Goal: Find specific page/section: Find specific page/section

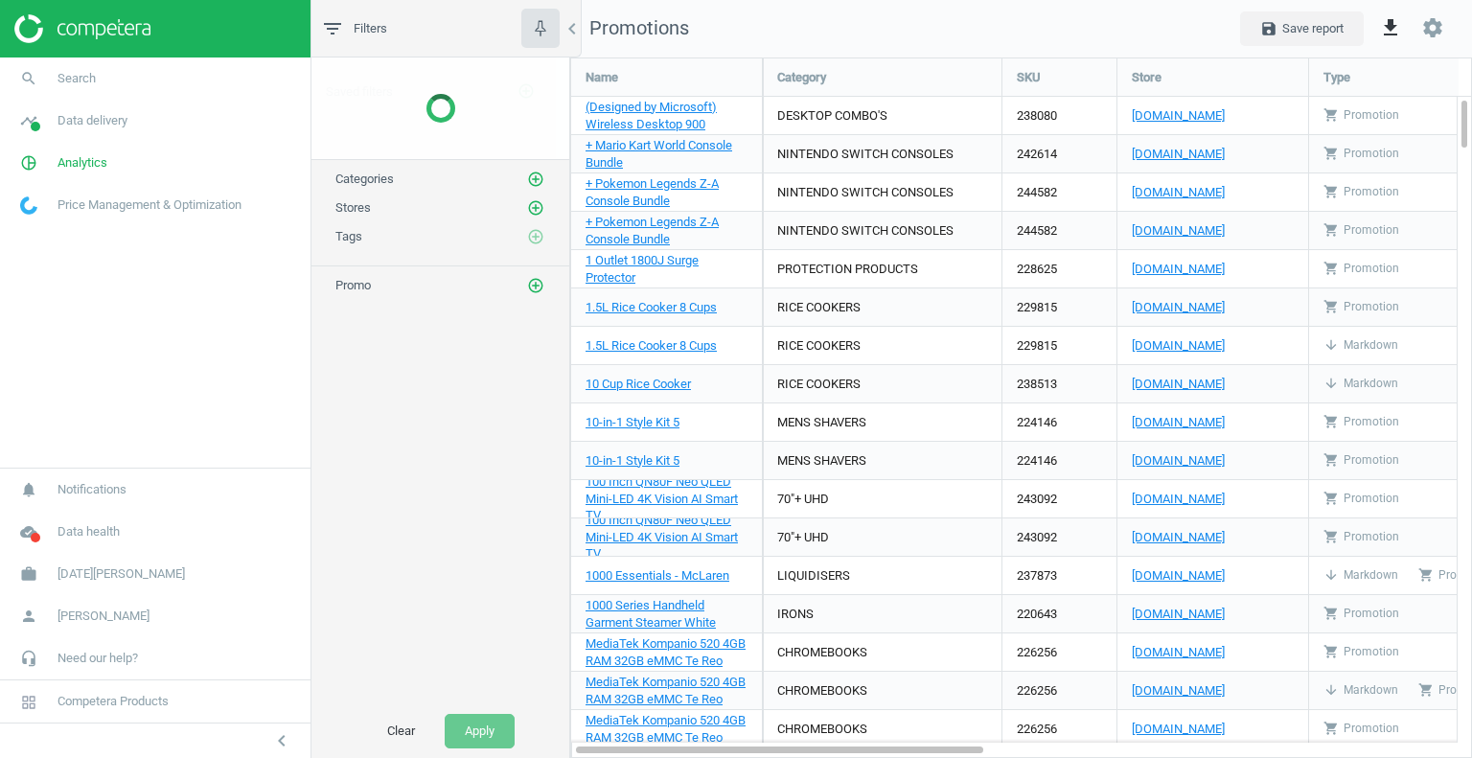
scroll to position [729, 932]
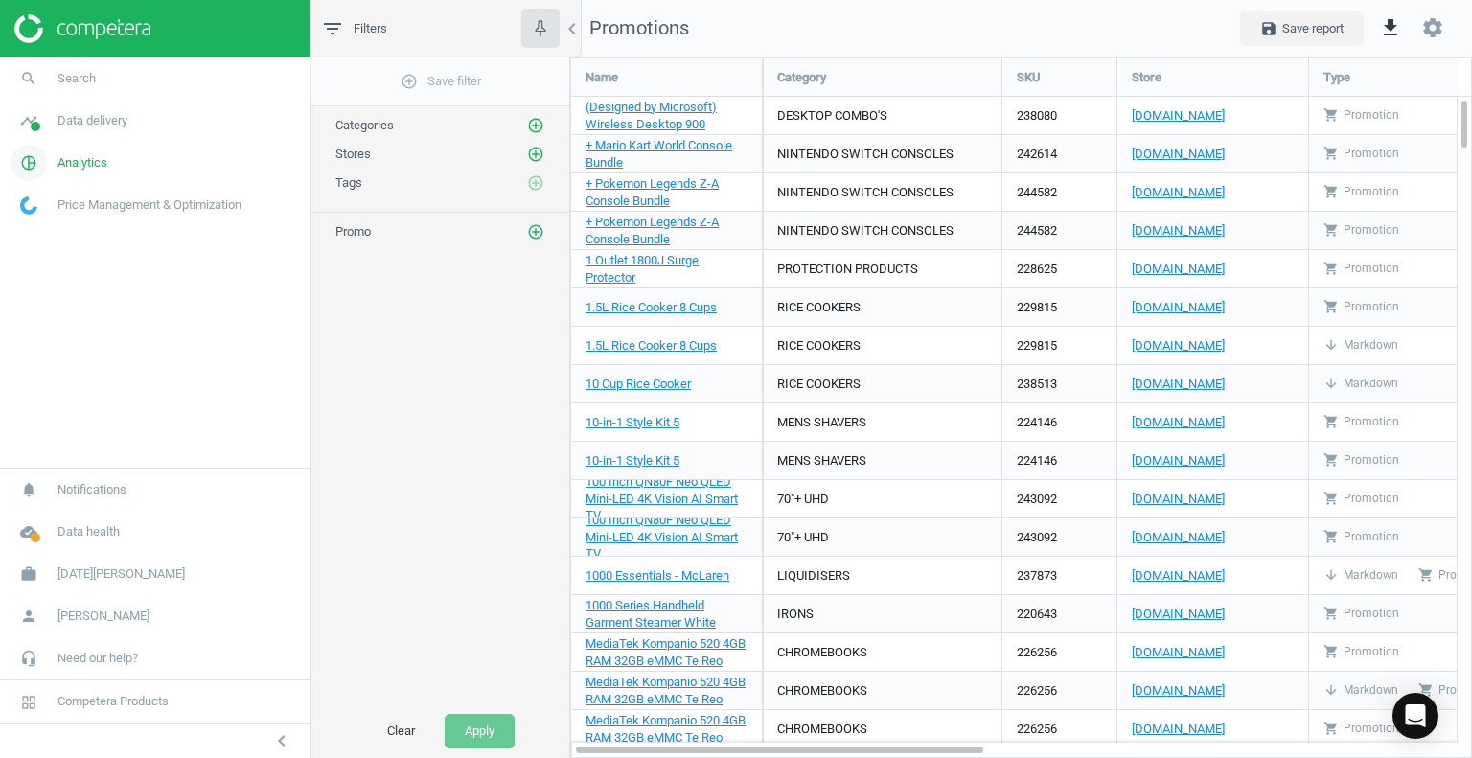
click at [86, 171] on span "Analytics" at bounding box center [83, 162] width 50 height 17
click at [59, 236] on span "Products" at bounding box center [43, 232] width 45 height 15
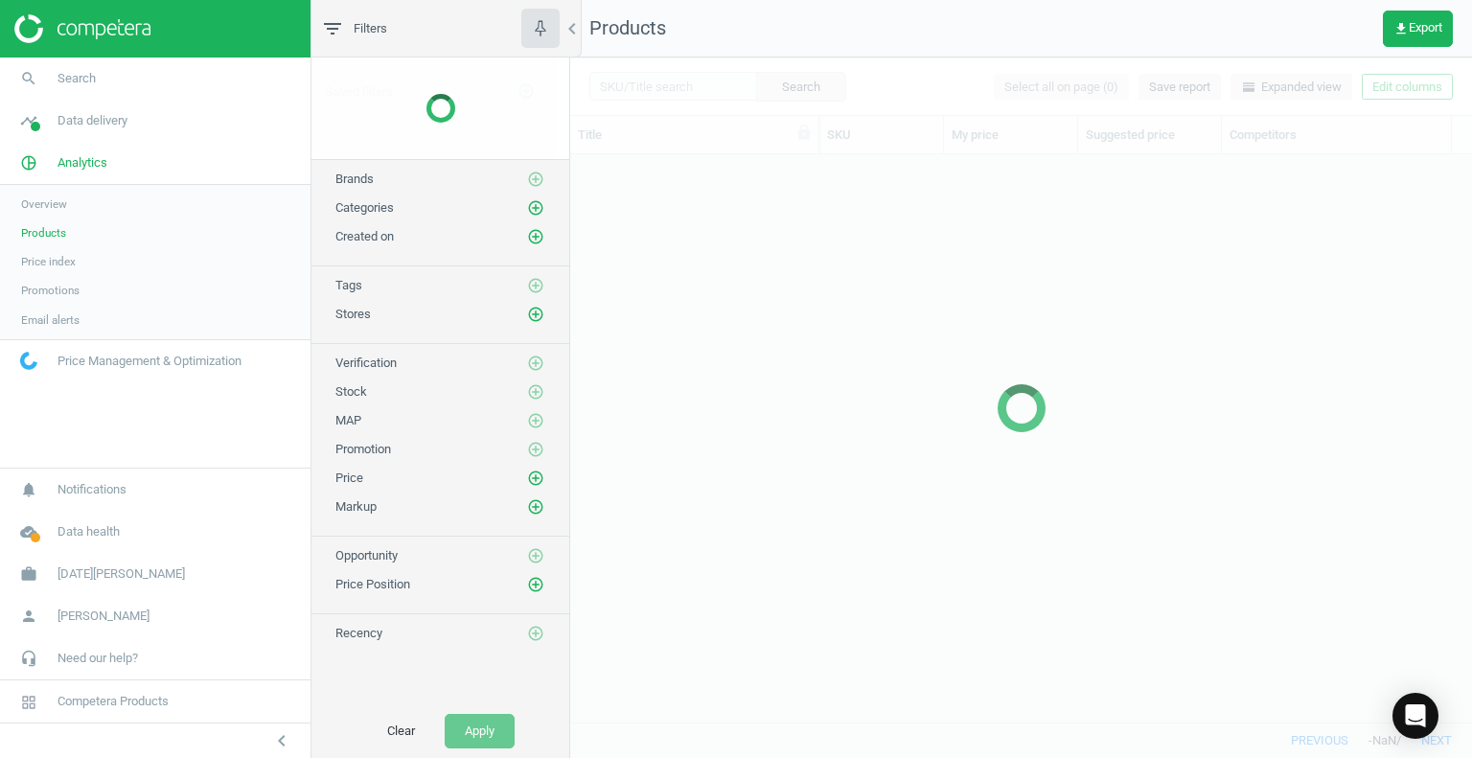
scroll to position [540, 887]
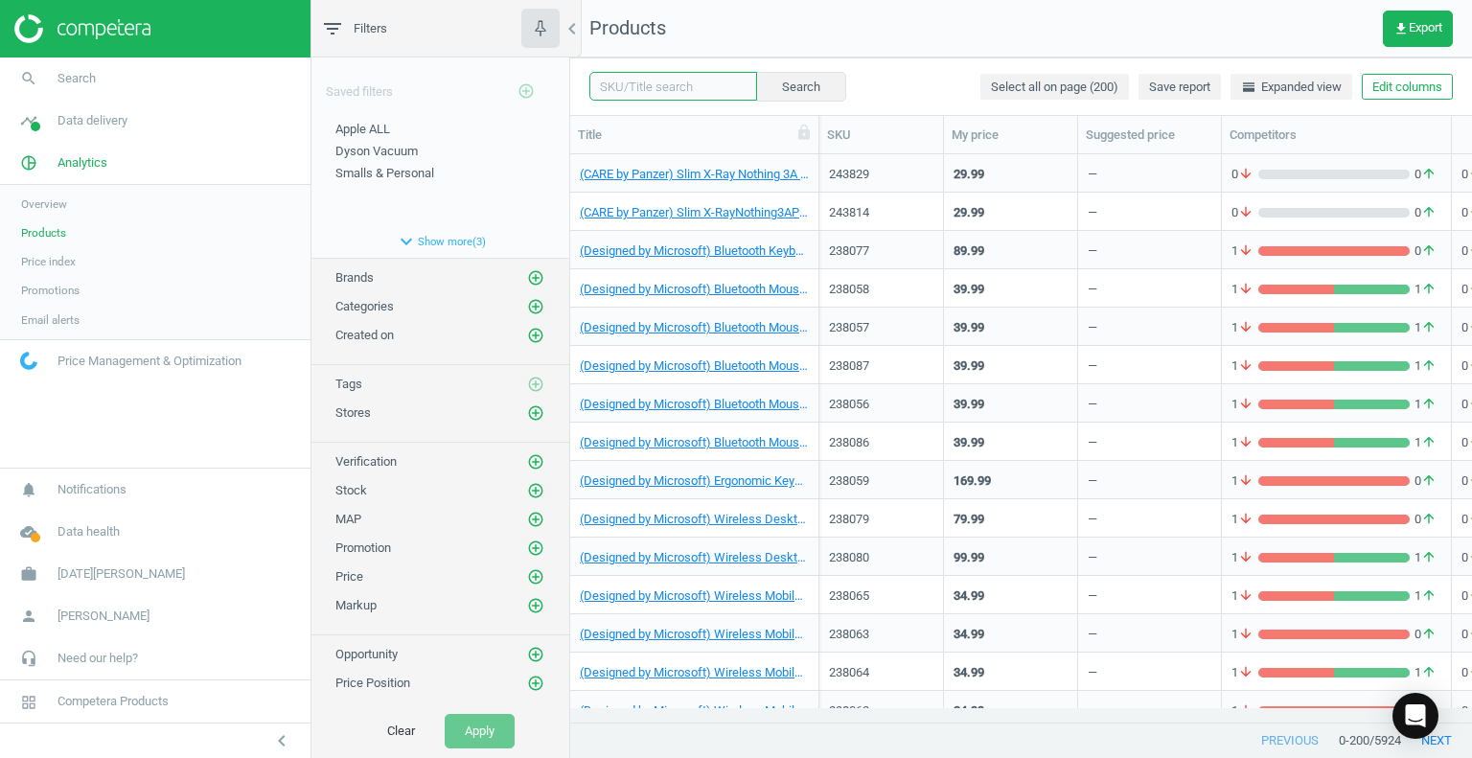
click at [632, 90] on input "text" at bounding box center [673, 86] width 168 height 29
paste input "WV6-1410W"
type input "WV6-1410W"
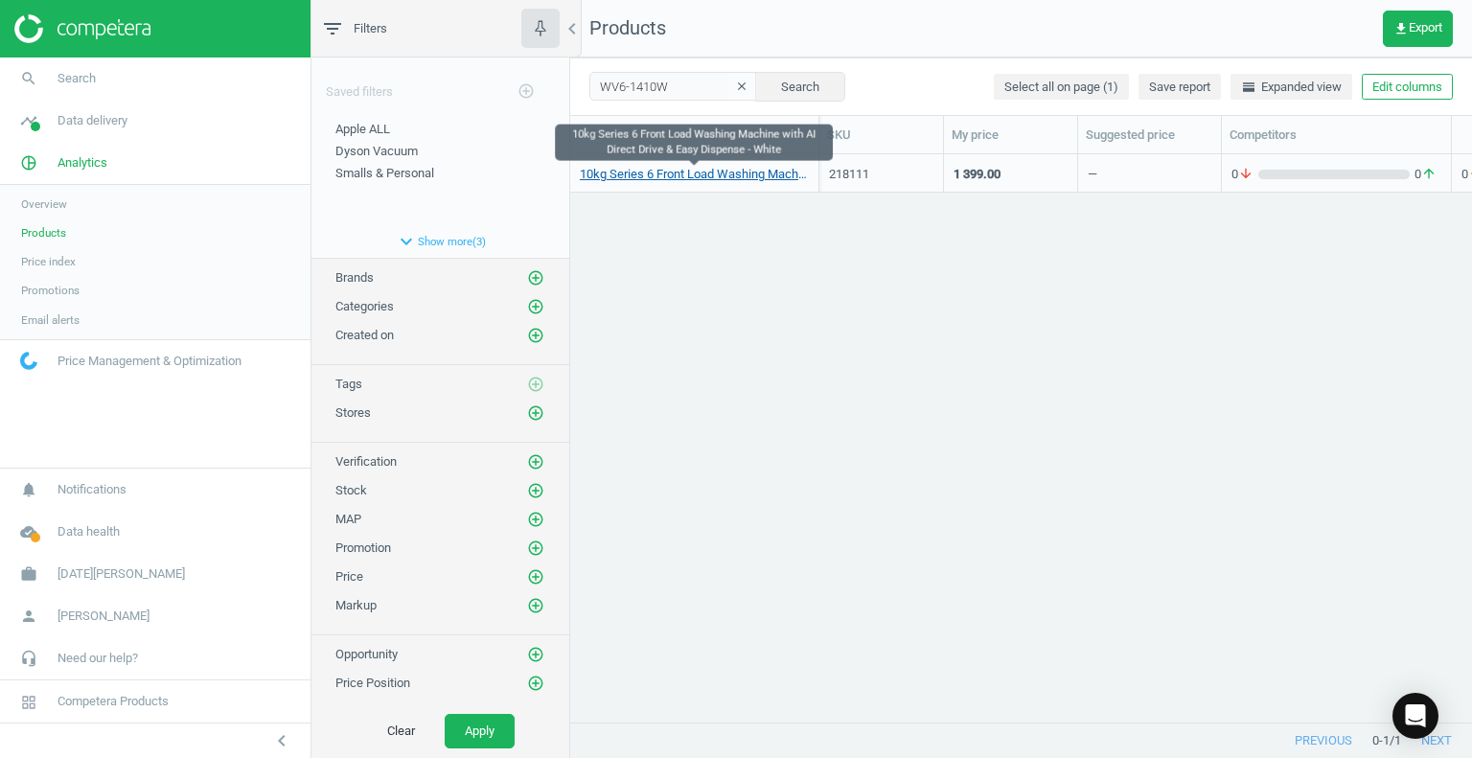
click at [763, 173] on link "10kg Series 6 Front Load Washing Machine with AI Direct Drive & Easy Dispense -…" at bounding box center [694, 174] width 229 height 17
